Goal: Register for event/course

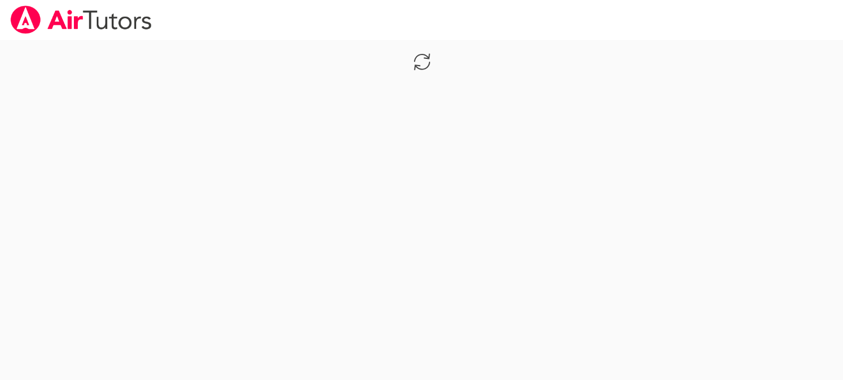
scroll to position [287, 0]
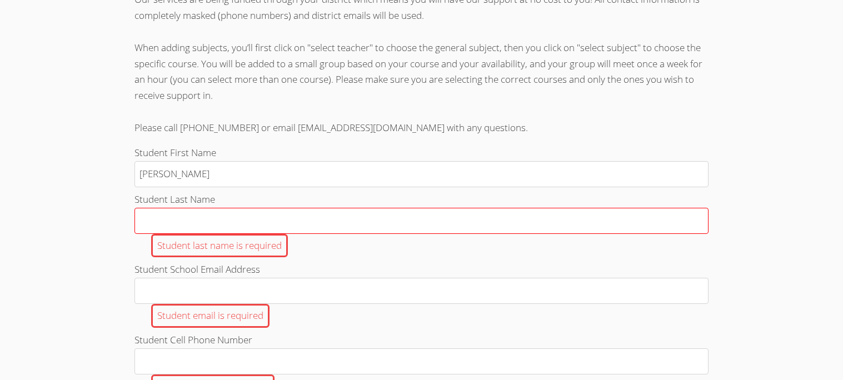
type input "Nicole"
click at [287, 234] on input "Student Last Name Student last name is required" at bounding box center [422, 221] width 574 height 26
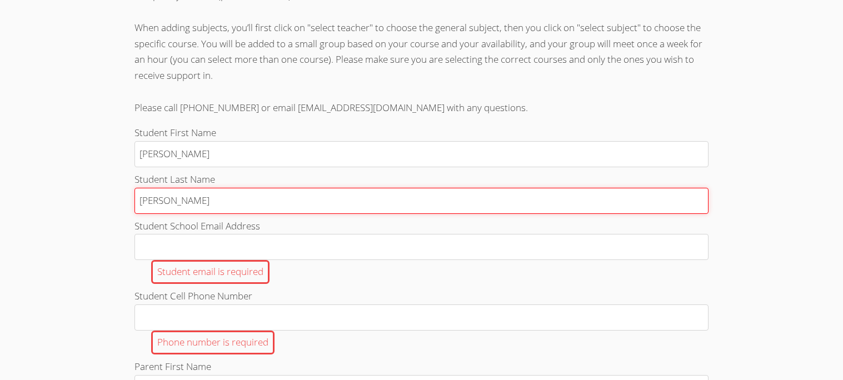
scroll to position [309, 0]
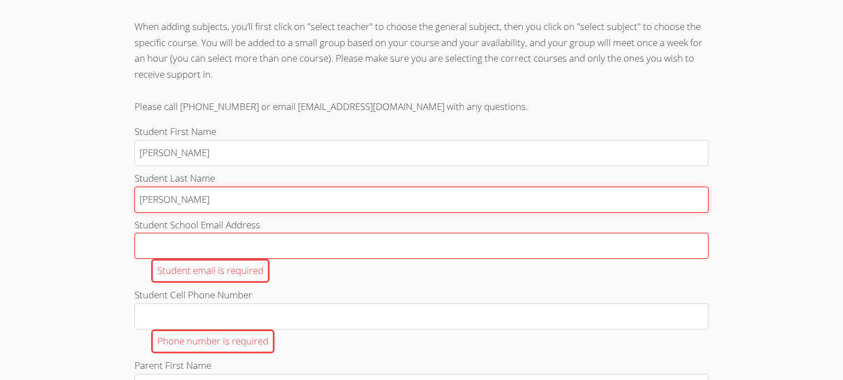
type input "Jacobo Jimenez"
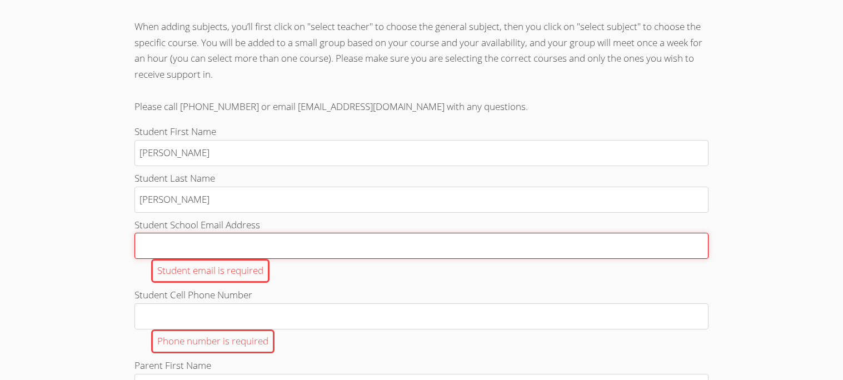
click at [314, 259] on input "Student School Email Address Student email is required" at bounding box center [422, 246] width 574 height 26
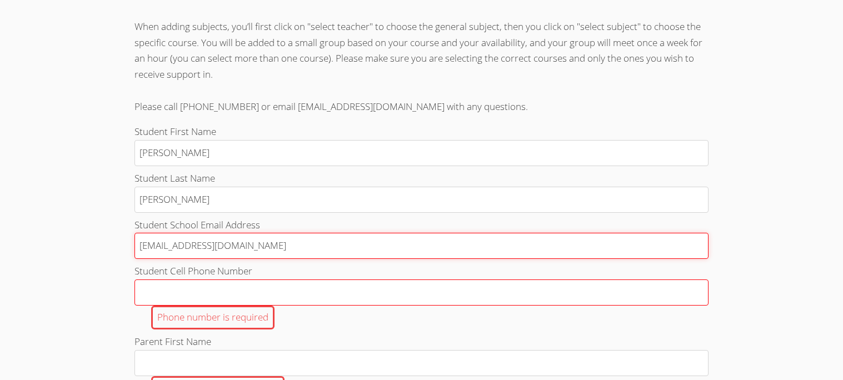
type input "n.jacobojimenez002@cvuhsd.org"
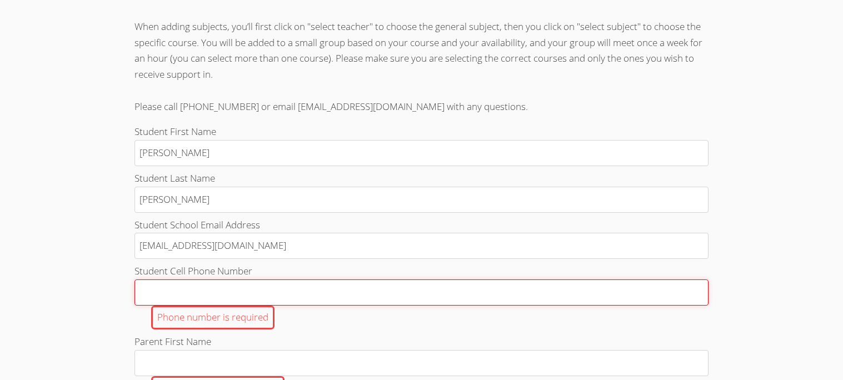
click at [344, 306] on input "Student Cell Phone Number Phone number is required" at bounding box center [422, 293] width 574 height 26
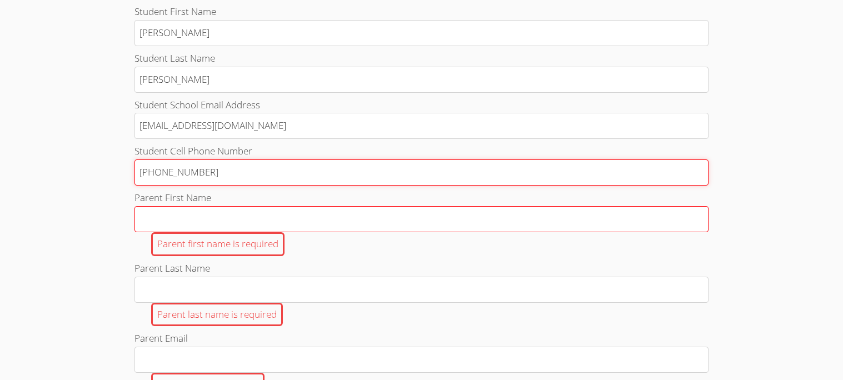
scroll to position [429, 0]
type input "424-222-6054"
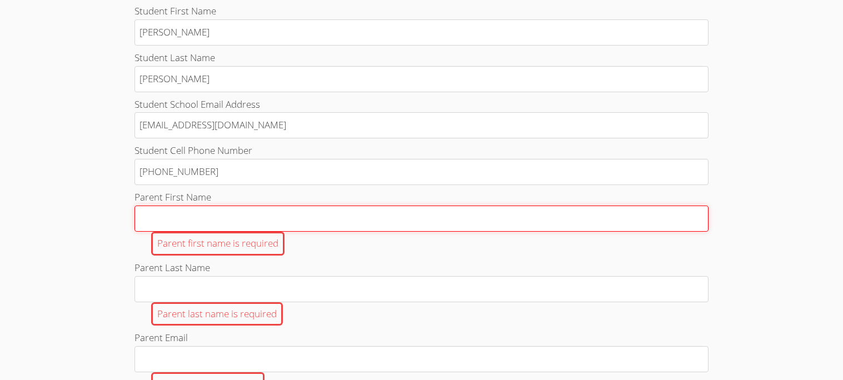
click at [241, 231] on input "Parent First Name Parent first name is required" at bounding box center [422, 219] width 574 height 26
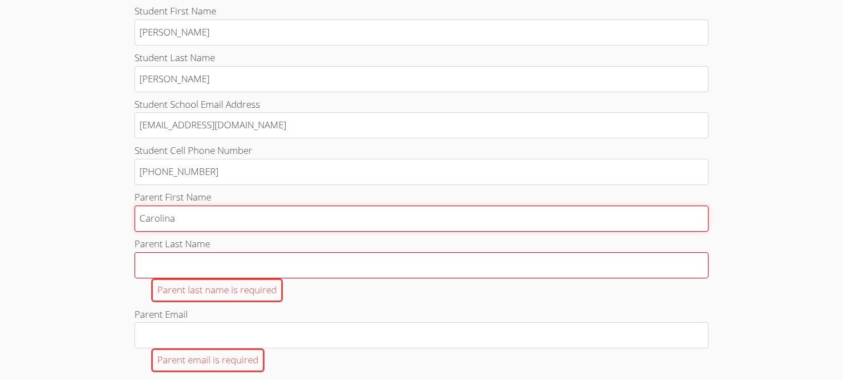
type input "Carolina"
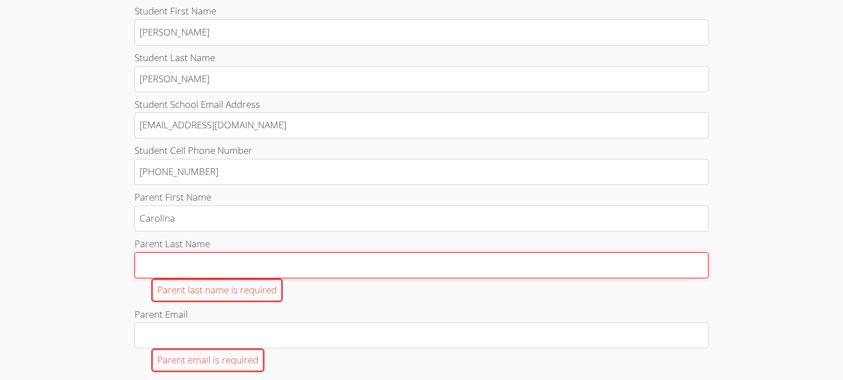
click at [240, 270] on input "Parent Last Name Parent last name is required" at bounding box center [422, 265] width 574 height 26
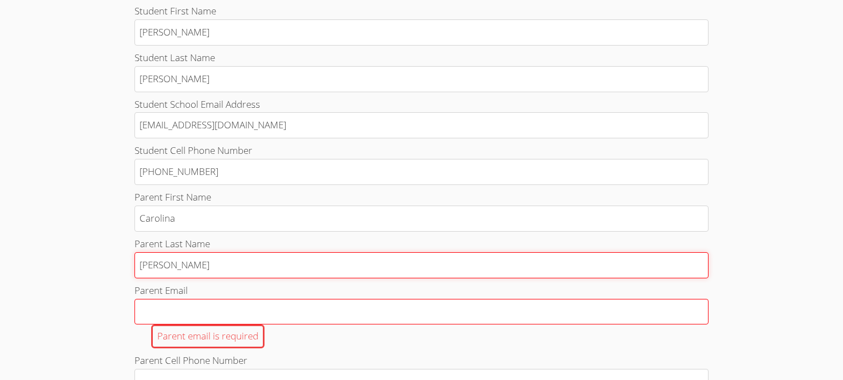
type input "Jimenez"
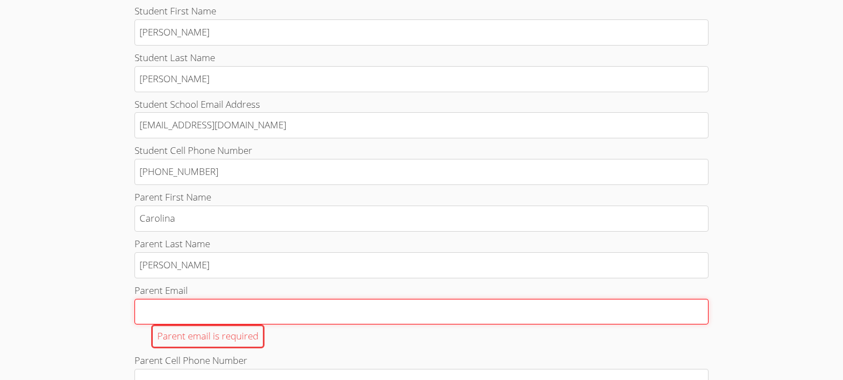
click at [240, 321] on input "Parent Email Parent email is required" at bounding box center [422, 312] width 574 height 26
type input "j"
type input "ji"
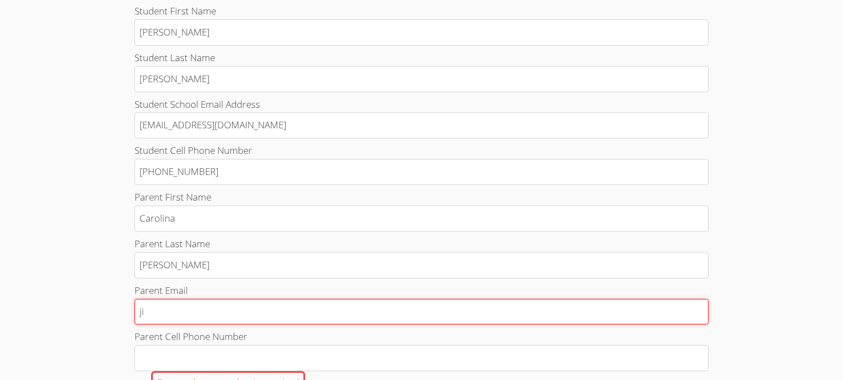
type input "jim"
type input "jime"
type input "jimen"
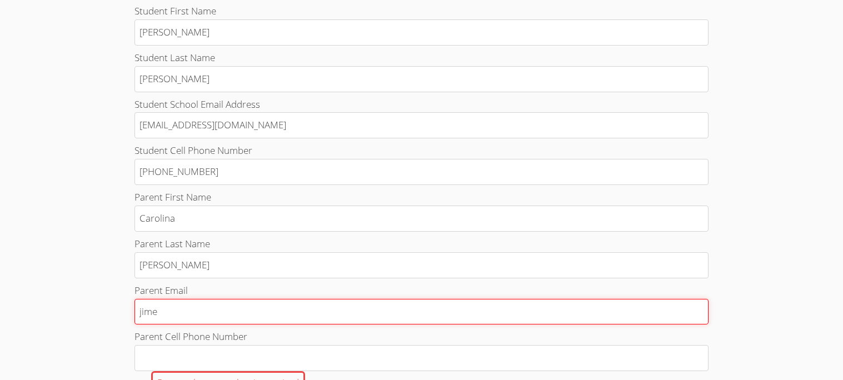
type input "jimen"
type input "jimene"
type input "jimenez"
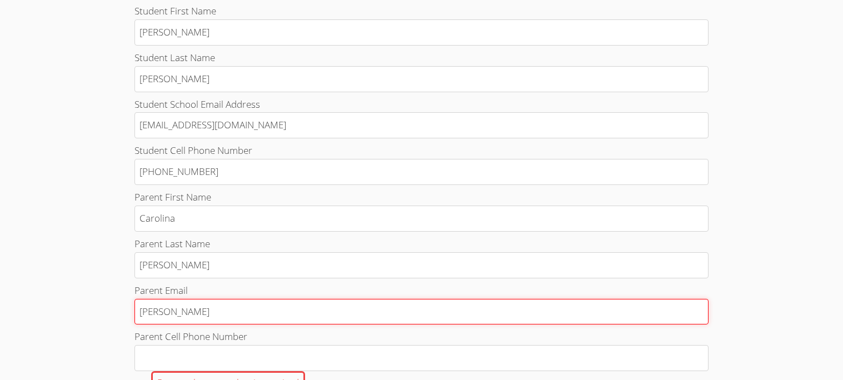
type input "jimenezo"
type input "jimenezos"
type input "jimenezoso"
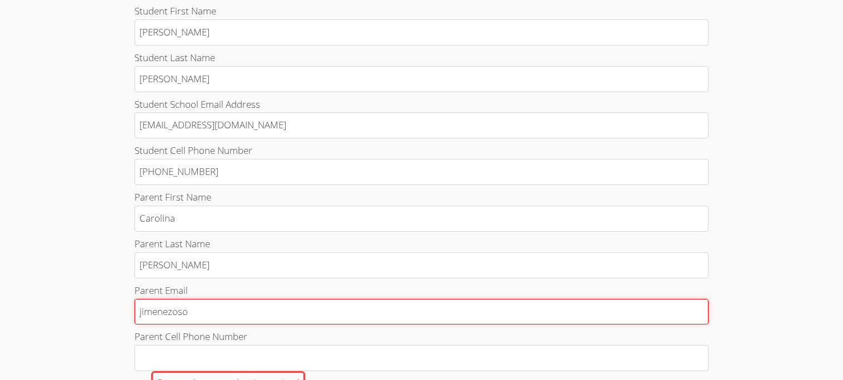
type input "jimenezoso"
type input "jimenezosor"
type input "jimenezosori"
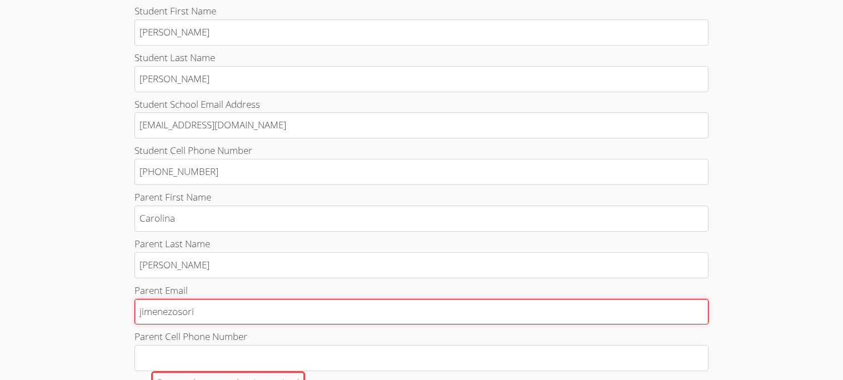
type input "jimenezosorio"
type input "jimenezosorioc"
type input "jimenezosorioca"
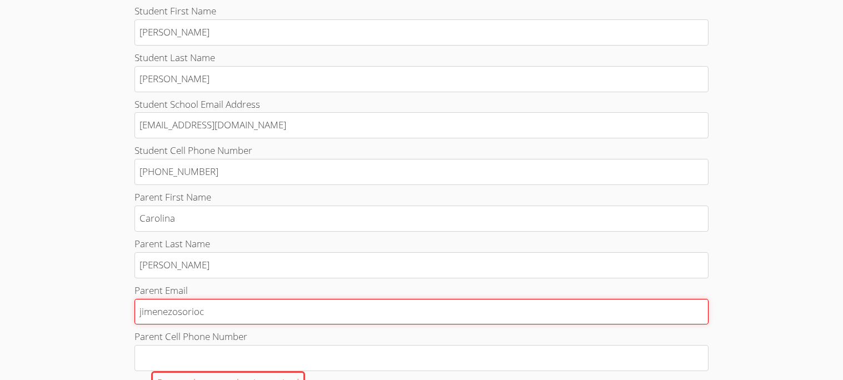
type input "jimenezosorioca"
type input "jimenezosoriocar"
type input "jimenezosoriocaro"
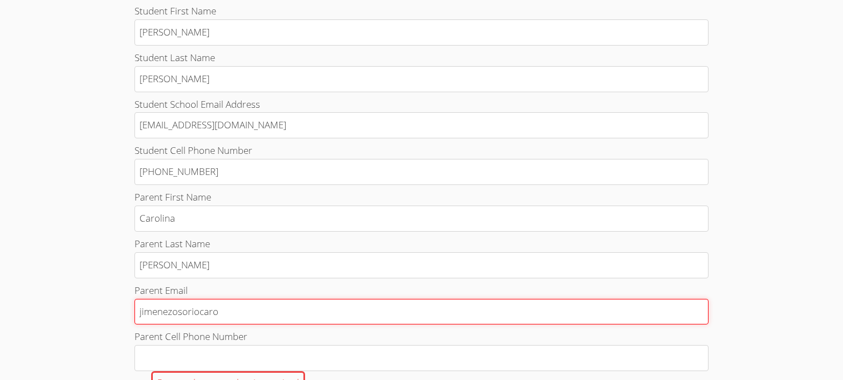
type input "jimenezosoriocarol"
type input "jimenezosoriocaroli"
type input "jimenezosoriocarolin"
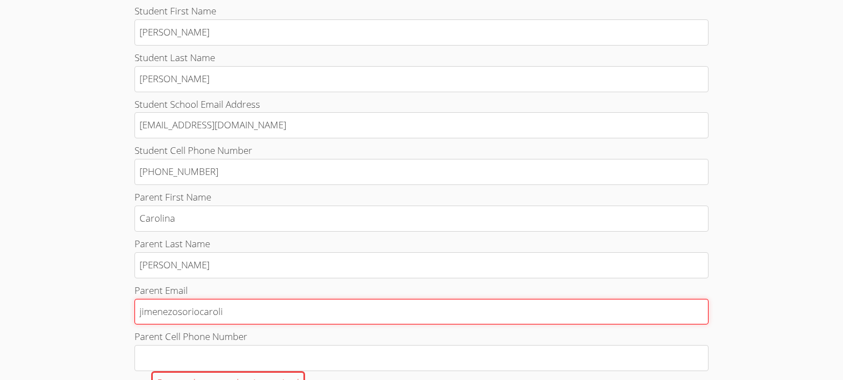
type input "jimenezosoriocarolin"
type input "jimenezosoriocarolina"
type input "jimenezosoriocarolina@"
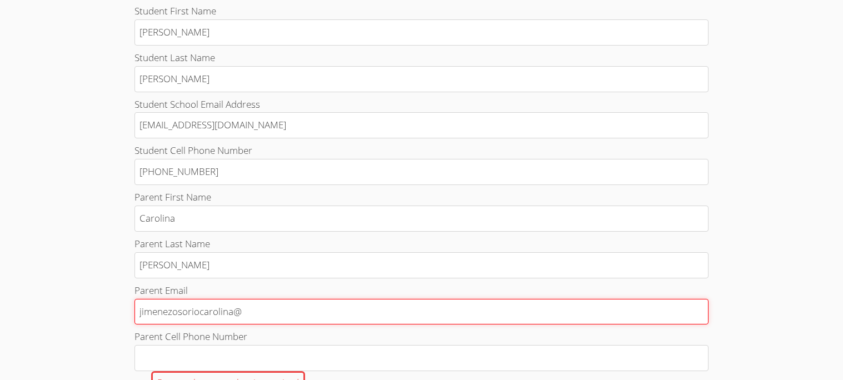
type input "jimenezosoriocarolina@o"
type input "jimenezosoriocarolina@ou"
type input "jimenezosoriocarolina@out"
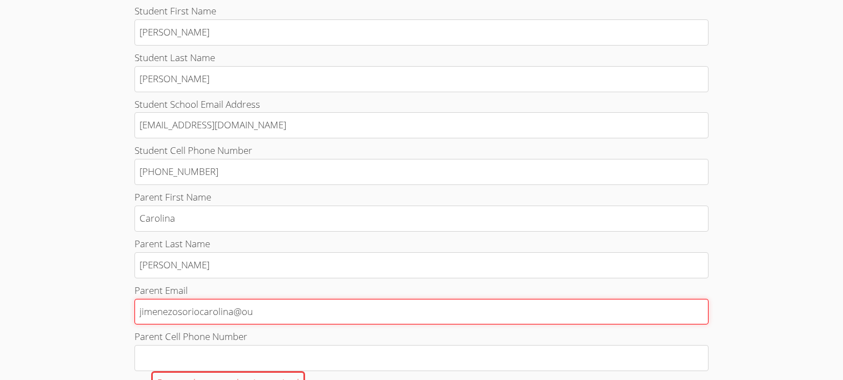
type input "jimenezosoriocarolina@out"
type input "jimenezosoriocarolina@outl"
type input "jimenezosoriocarolina@outlo"
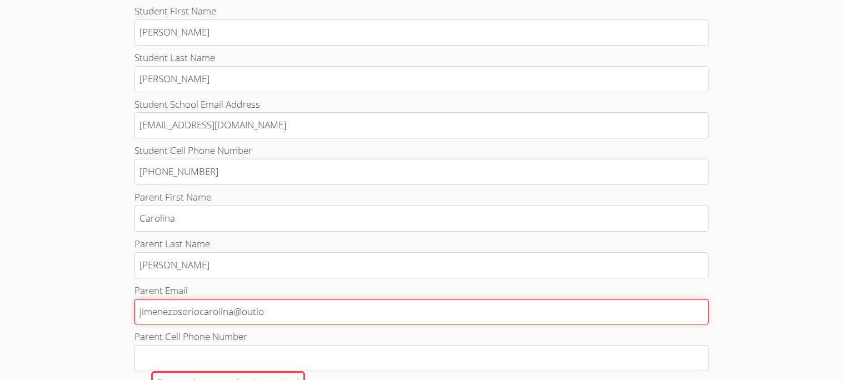
type input "jimenezosoriocarolina@outloo"
type input "jimenezosoriocarolina@outloon"
type input "jimenezosoriocarolina@outloo"
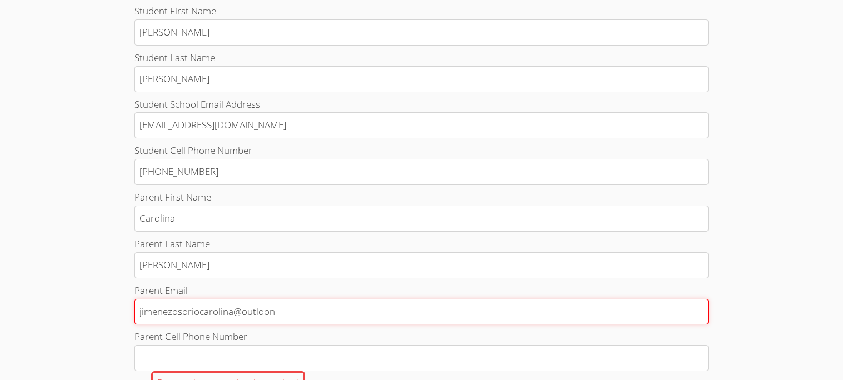
type input "jimenezosoriocarolina@outloo"
type input "jimenezosoriocarolina@outlook"
type input "jimenezosoriocarolina@outlook."
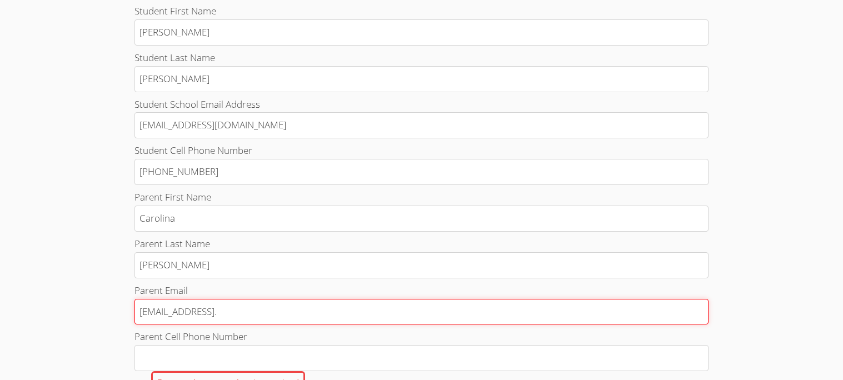
type input "jimenezosoriocarolina@outlook.c"
type input "jimenezosoriocarolina@outlook.co"
type input "jimenezosoriocarolina@outlook.com"
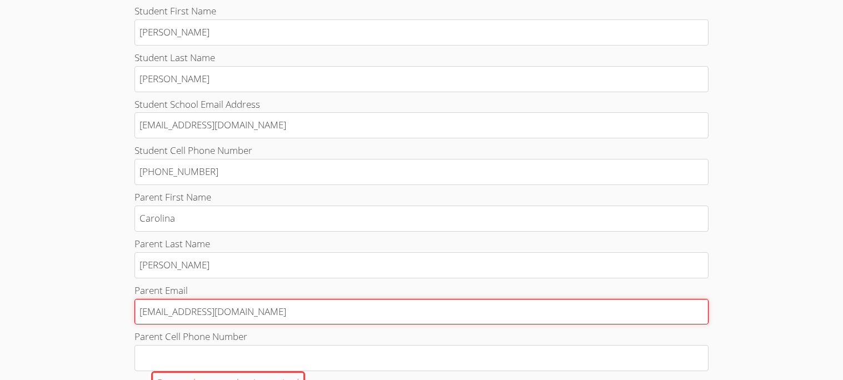
type input "jimenezosoriocarolina@outlook.com"
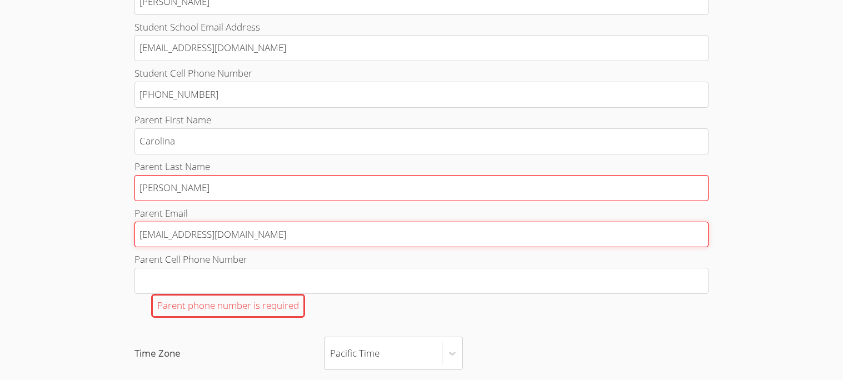
scroll to position [529, 0]
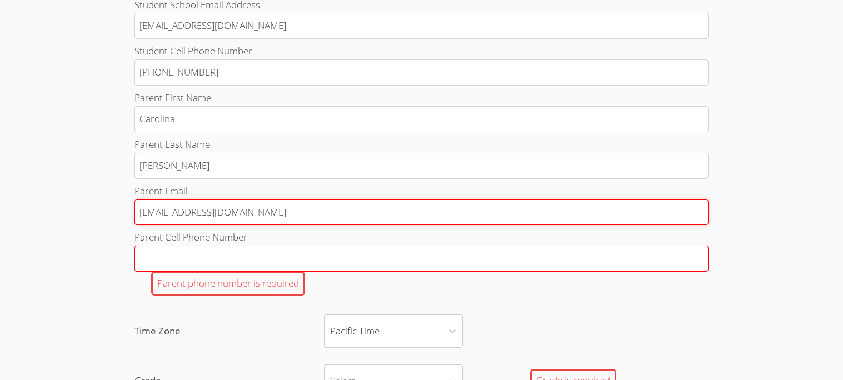
type input "jimenezosoriocarolina@outlook.com"
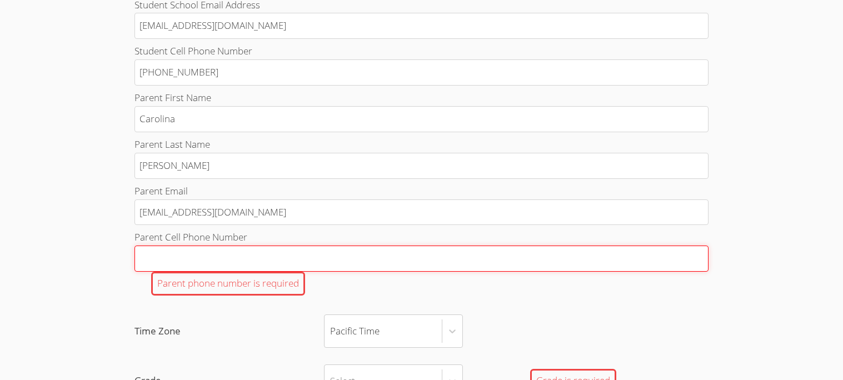
click at [334, 272] on input "Parent Cell Phone Number Parent phone number is required" at bounding box center [422, 259] width 574 height 26
type input "3"
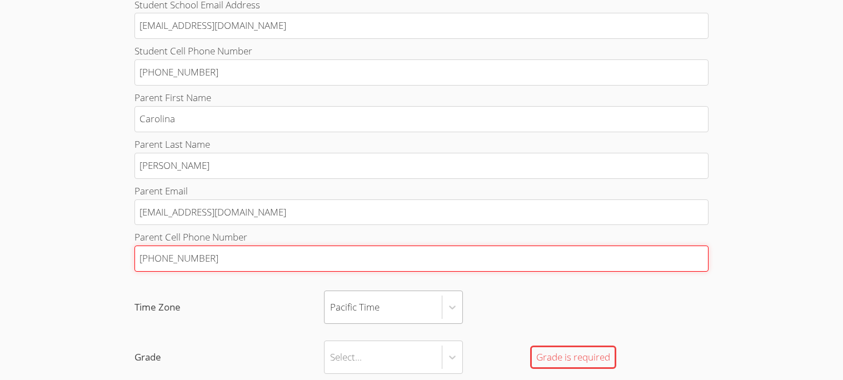
type input "424-310-9376"
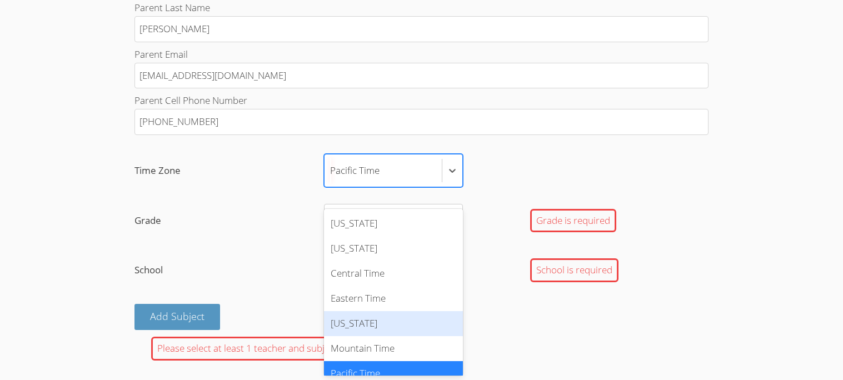
scroll to position [12, 0]
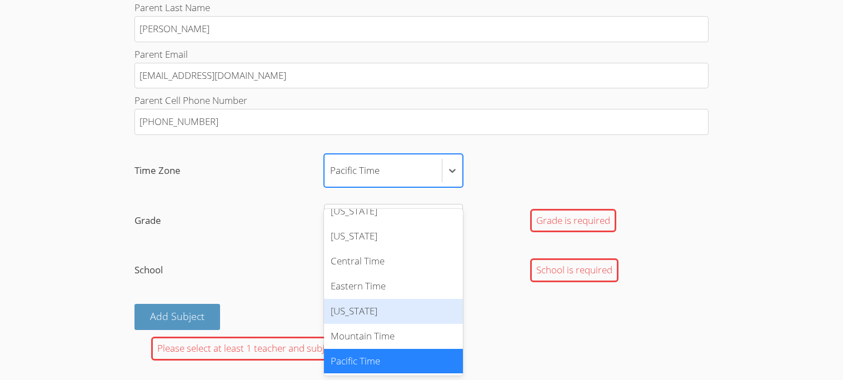
click at [241, 237] on label "Grade Select... Grade is required" at bounding box center [422, 220] width 574 height 33
click at [330, 233] on input "Grade Select... Grade is required" at bounding box center [330, 221] width 1 height 26
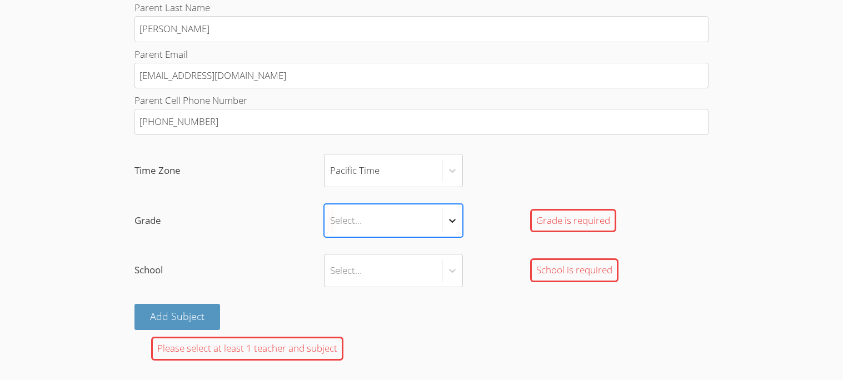
click at [456, 226] on icon at bounding box center [452, 220] width 11 height 11
click at [331, 233] on input "Grade Select is focused ,type to refine list, press Down to open the menu, Sele…" at bounding box center [330, 221] width 1 height 26
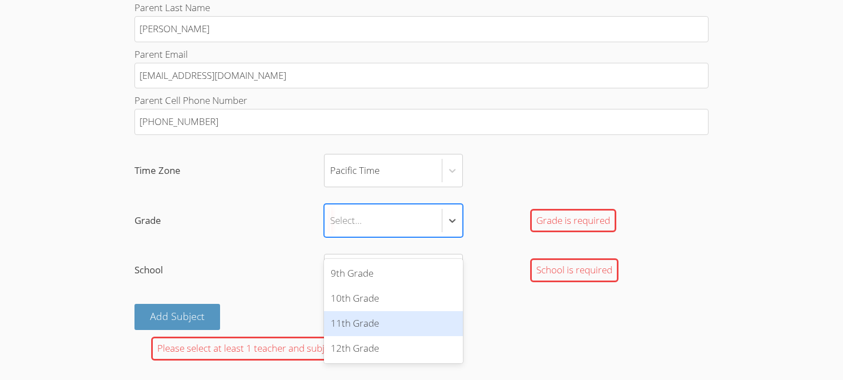
click at [349, 331] on div "11th Grade" at bounding box center [393, 323] width 139 height 25
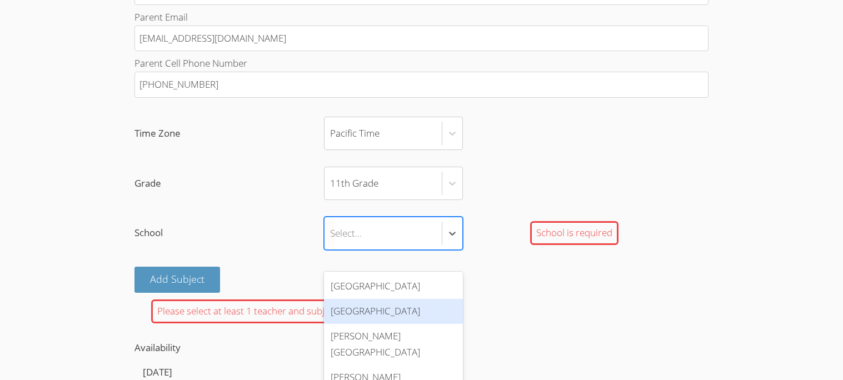
click at [391, 315] on div "Lawndale High School" at bounding box center [393, 311] width 139 height 25
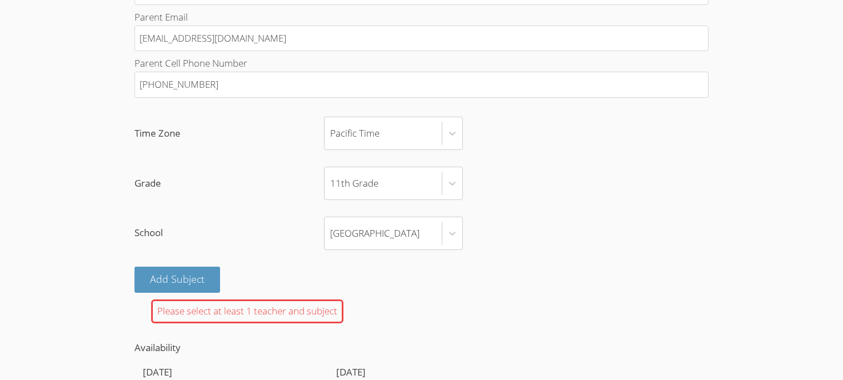
click at [485, 293] on div "Add Subject" at bounding box center [422, 280] width 574 height 26
click at [284, 324] on div "Please select at least 1 teacher and subject" at bounding box center [247, 312] width 192 height 24
click at [177, 293] on button "Add Subject" at bounding box center [178, 280] width 86 height 26
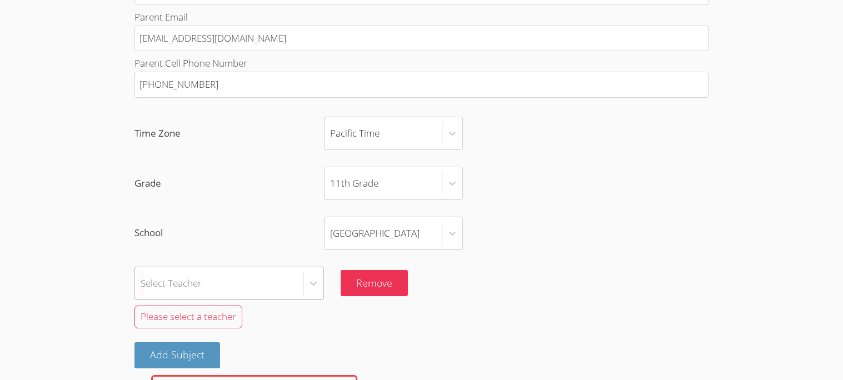
scroll to position [803, 0]
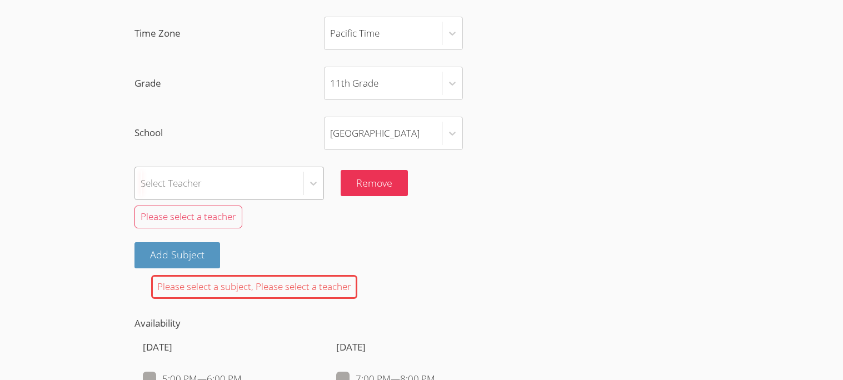
click at [211, 200] on div "Select Teacher" at bounding box center [230, 183] width 190 height 33
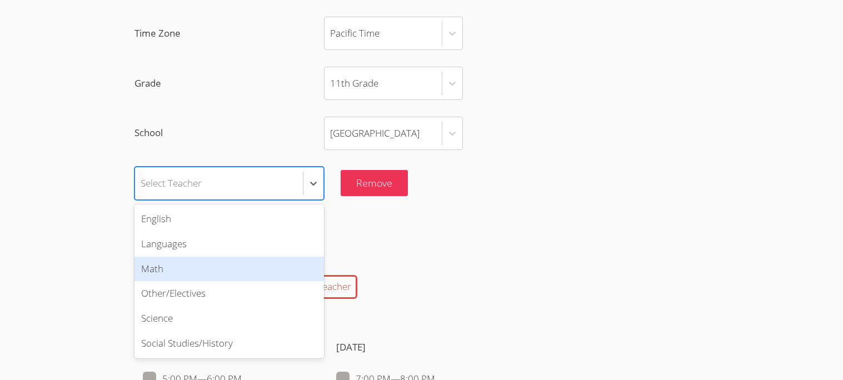
click at [199, 282] on div "Math" at bounding box center [230, 269] width 190 height 25
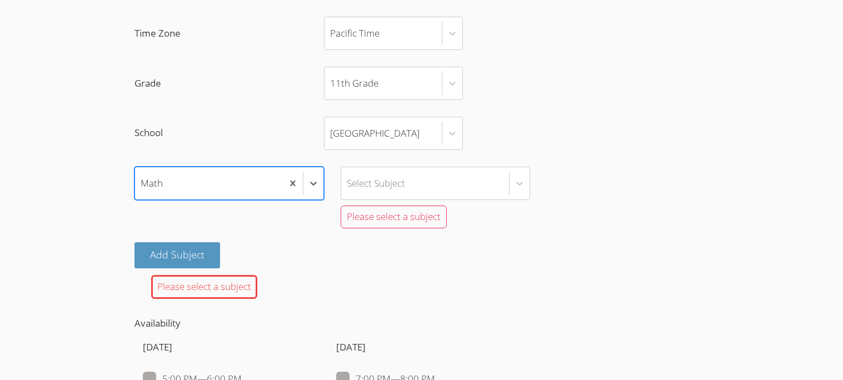
scroll to position [828, 0]
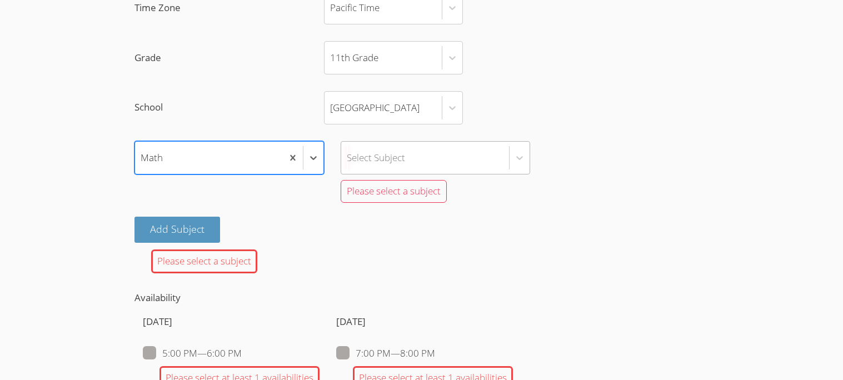
click at [384, 166] on div "Select Subject" at bounding box center [425, 158] width 168 height 32
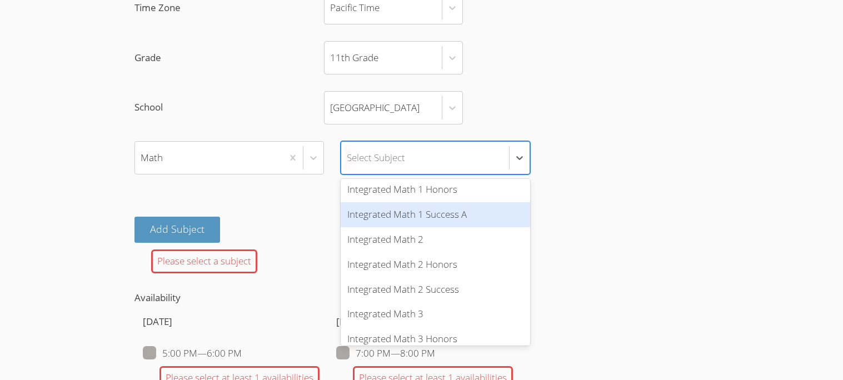
scroll to position [396, 0]
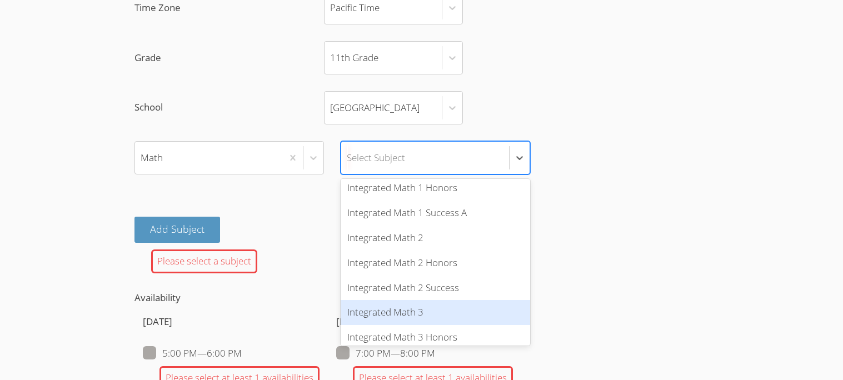
click at [415, 325] on div "Integrated Math 3" at bounding box center [436, 312] width 190 height 25
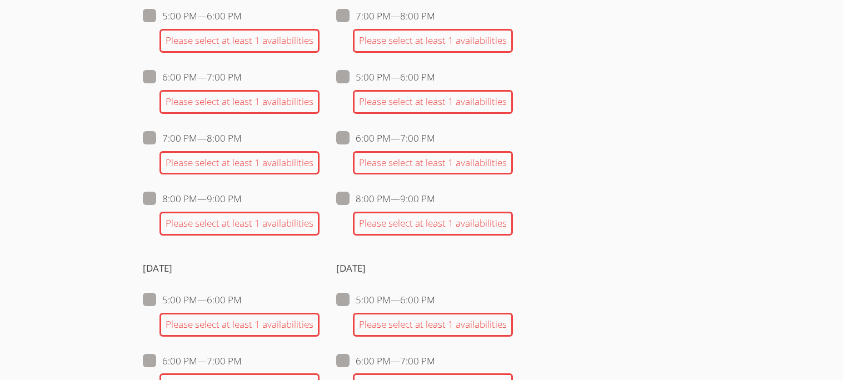
scroll to position [1101, 0]
click at [435, 84] on span at bounding box center [435, 77] width 0 height 13
click at [435, 80] on input "5:00 PM — 6:00 PM" at bounding box center [439, 75] width 9 height 9
checkbox input "true"
checkbox input "false"
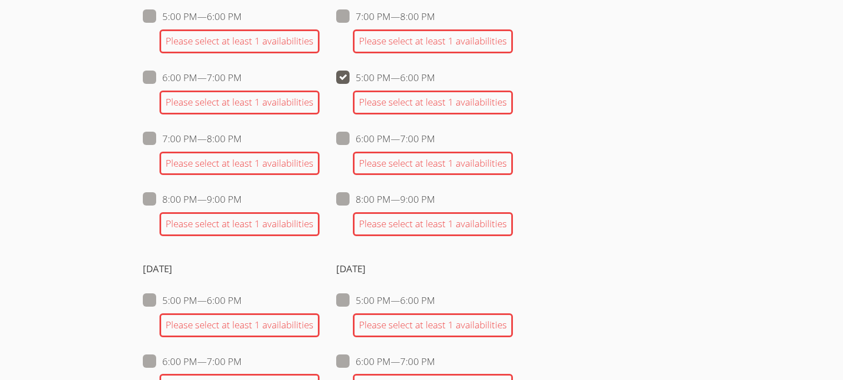
checkbox input "false"
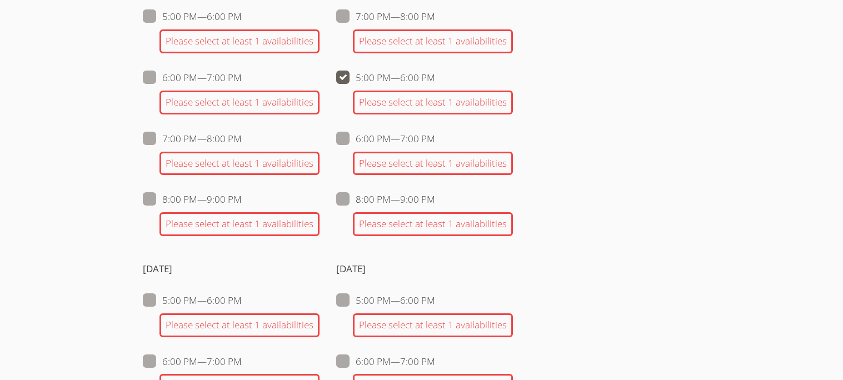
checkbox input "false"
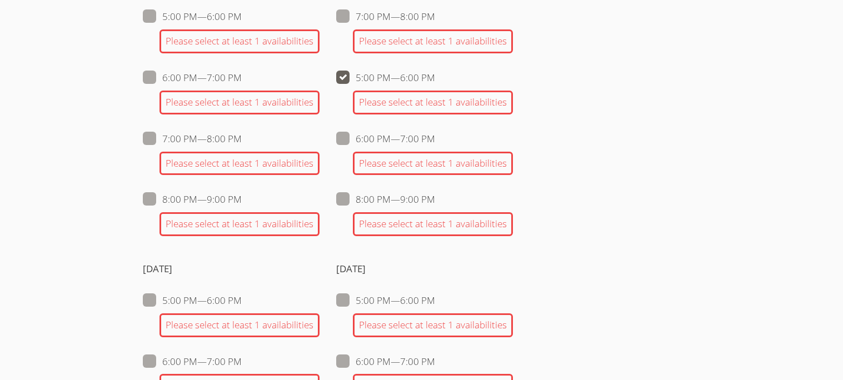
checkbox input "false"
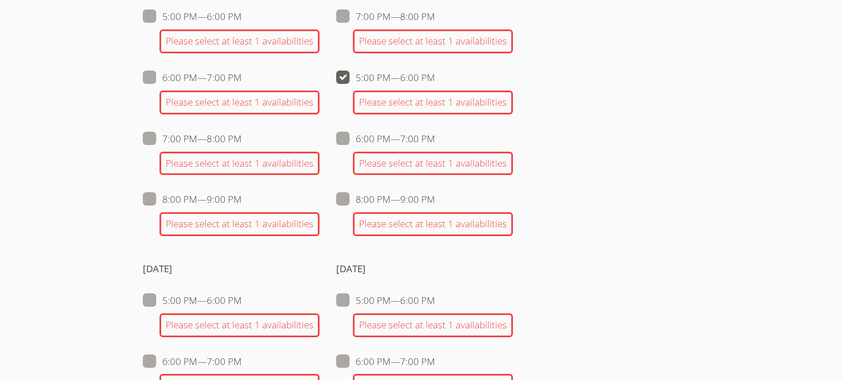
checkbox input "false"
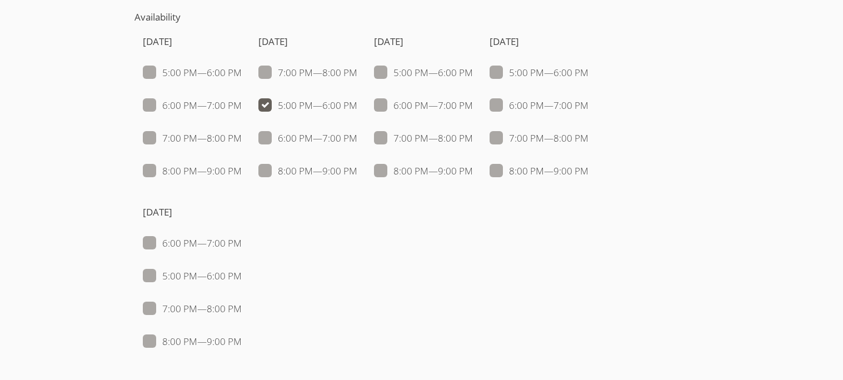
scroll to position [1051, 0]
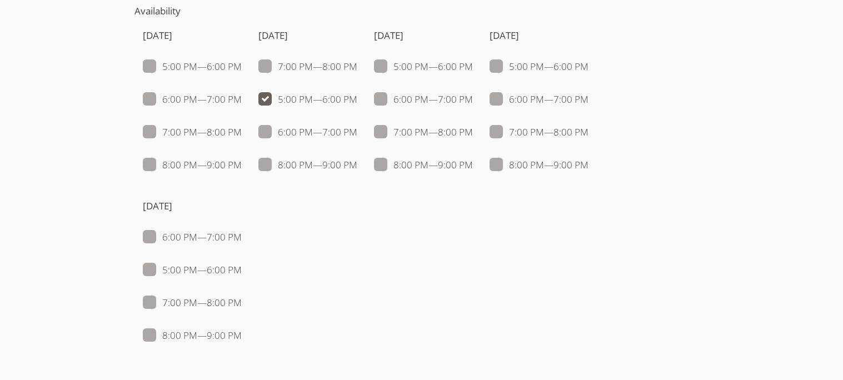
click at [589, 73] on span at bounding box center [589, 66] width 0 height 13
click at [589, 69] on input "5:00 PM — 6:00 PM" at bounding box center [593, 63] width 9 height 9
checkbox input "true"
checkbox input "false"
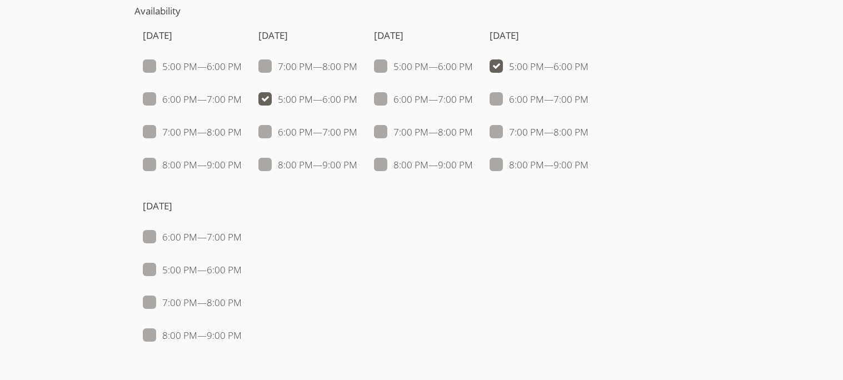
checkbox input "false"
checkbox input "true"
checkbox input "false"
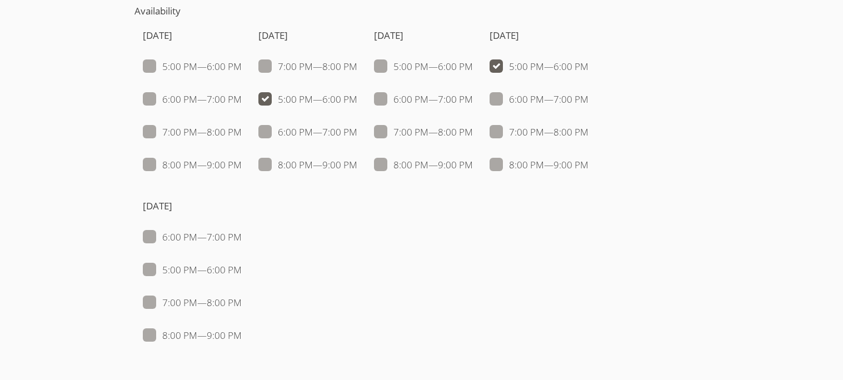
checkbox input "false"
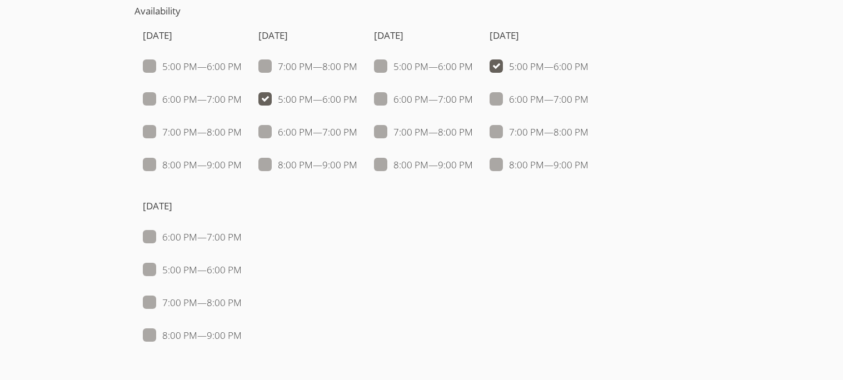
checkbox input "false"
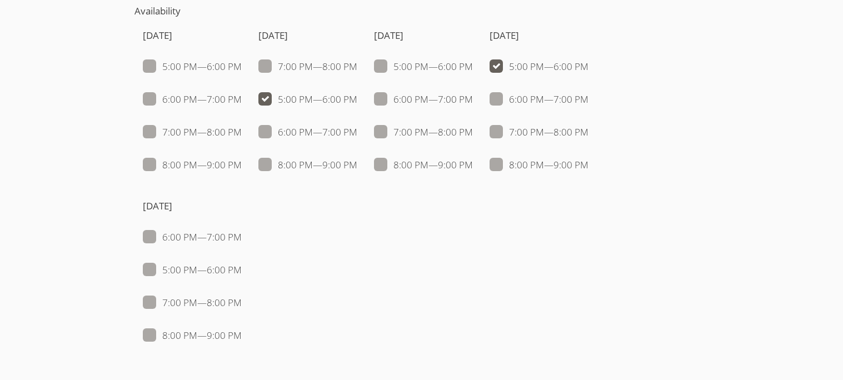
checkbox input "false"
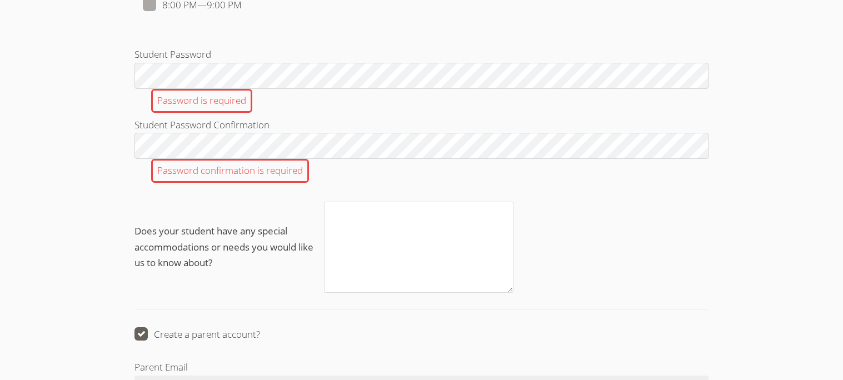
scroll to position [1383, 0]
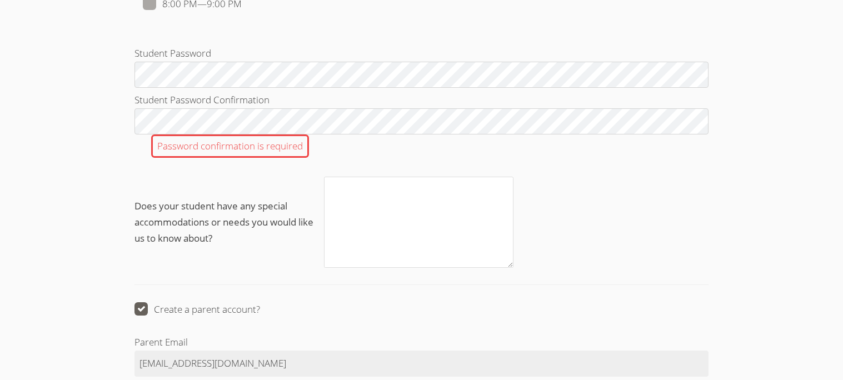
click at [351, 156] on div "Password confirmation is required" at bounding box center [422, 147] width 574 height 24
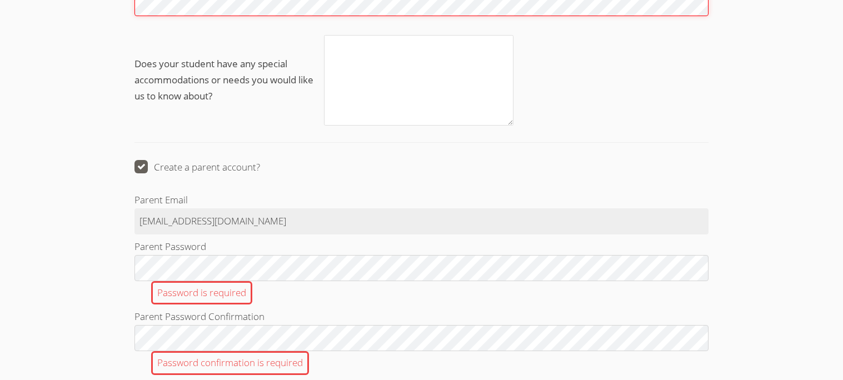
scroll to position [1501, 0]
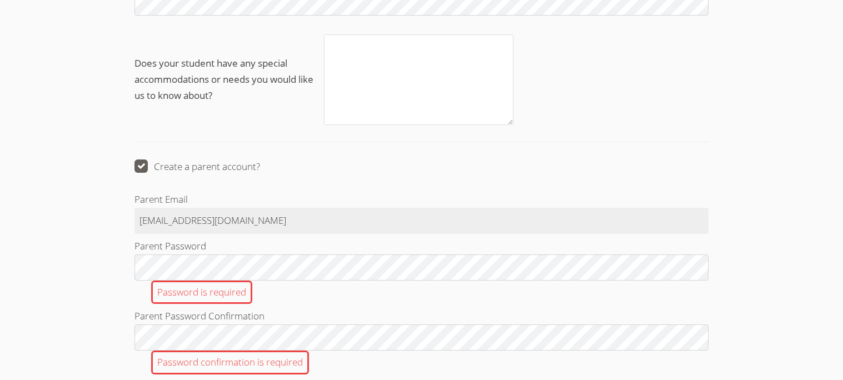
click at [214, 270] on label "Parent Password Password is required" at bounding box center [422, 271] width 574 height 66
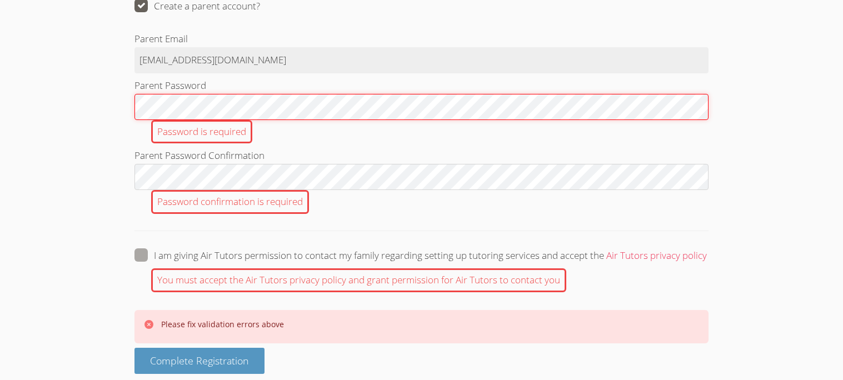
scroll to position [1665, 0]
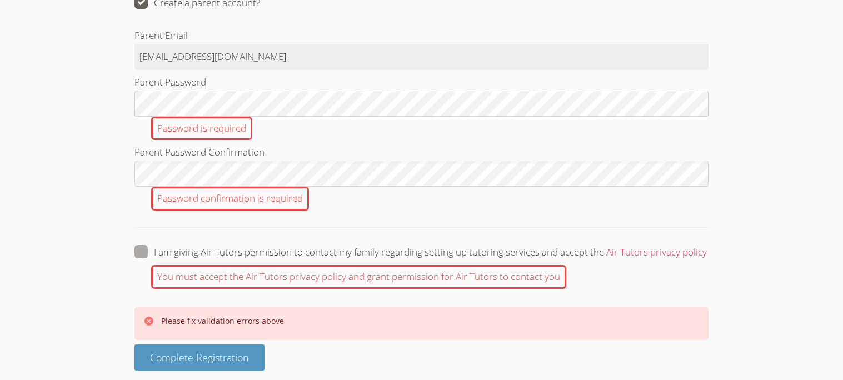
click at [707, 258] on span at bounding box center [707, 252] width 0 height 13
click at [707, 255] on input "I am giving Air Tutors permission to contact my family regarding setting up tut…" at bounding box center [711, 249] width 9 height 9
checkbox input "true"
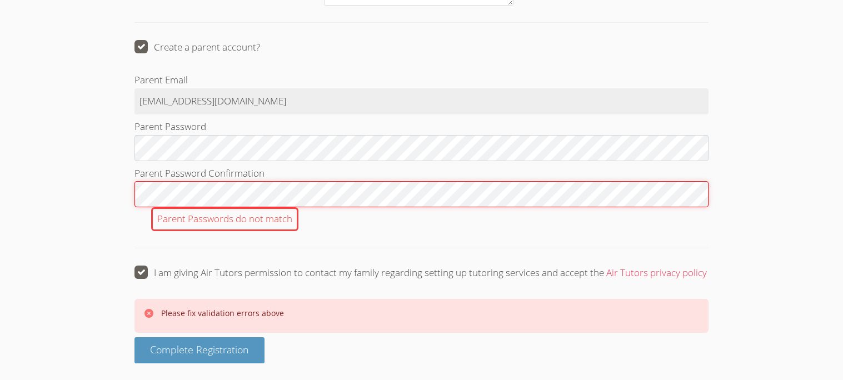
scroll to position [1577, 0]
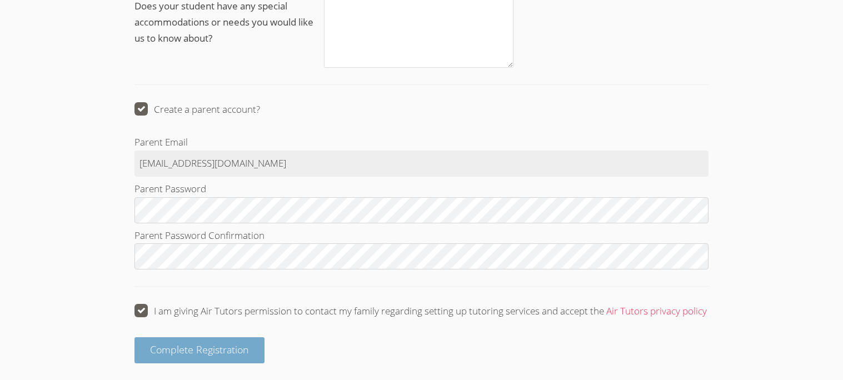
click at [183, 350] on span "Complete Registration" at bounding box center [199, 349] width 99 height 13
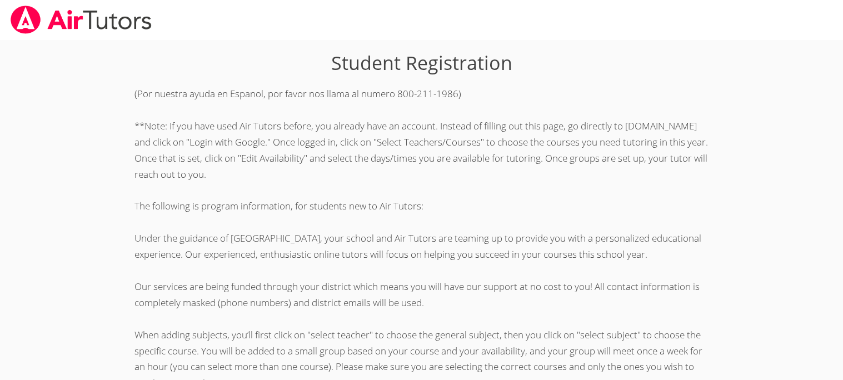
scroll to position [287, 0]
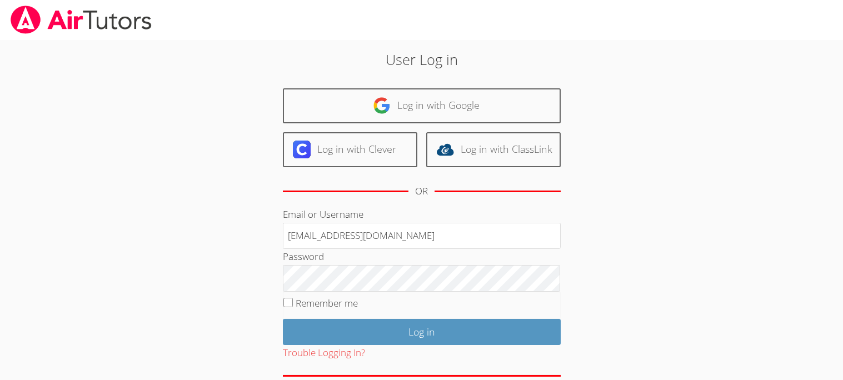
type input "[EMAIL_ADDRESS][DOMAIN_NAME]"
click at [284, 304] on input "Remember me" at bounding box center [288, 302] width 9 height 9
checkbox input "true"
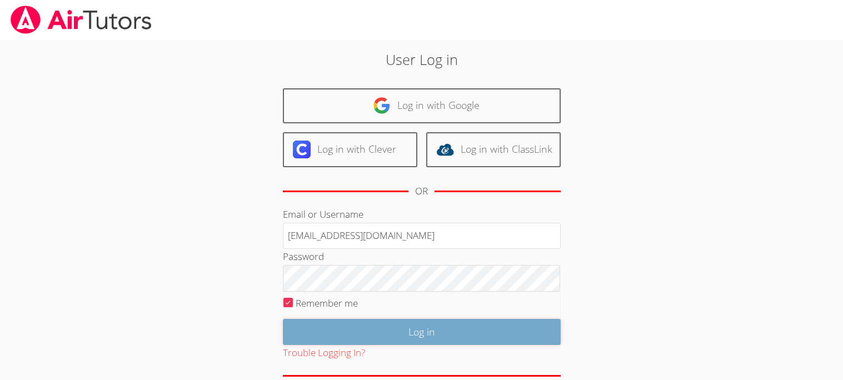
click at [295, 334] on input "Log in" at bounding box center [422, 332] width 278 height 26
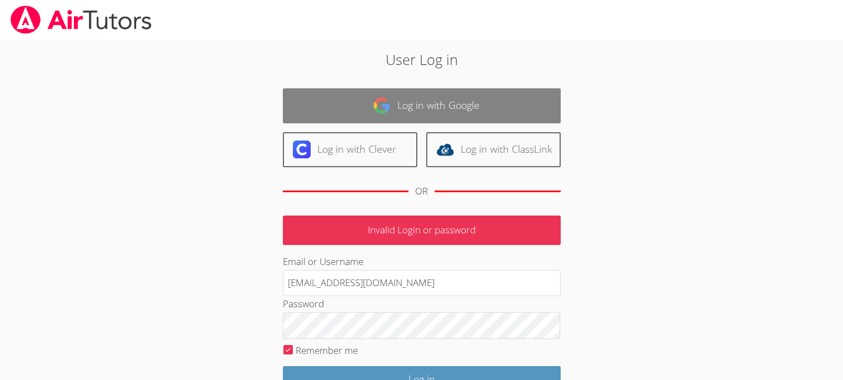
click at [374, 106] on img at bounding box center [382, 106] width 18 height 18
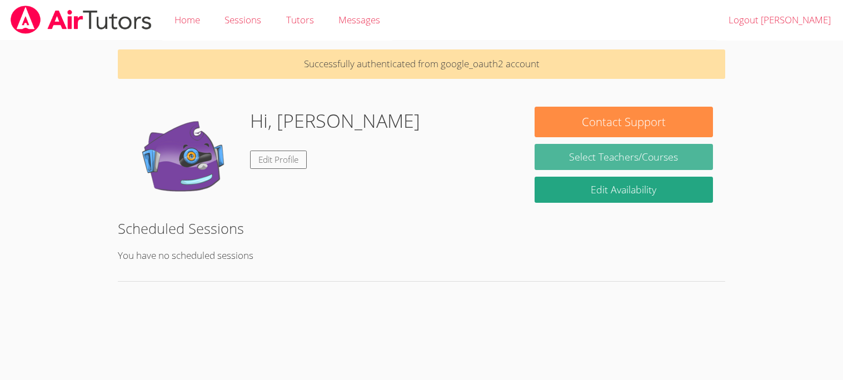
click at [606, 157] on link "Select Teachers/Courses" at bounding box center [624, 157] width 178 height 26
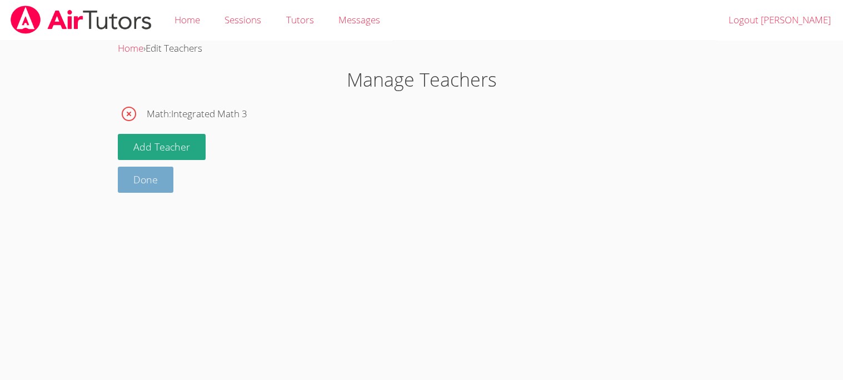
click at [163, 181] on link "Done" at bounding box center [146, 180] width 56 height 26
